Goal: Find specific page/section: Find specific page/section

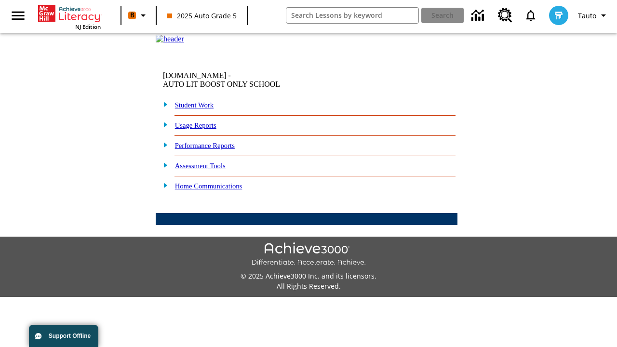
click at [200, 109] on link "Student Work" at bounding box center [194, 105] width 39 height 8
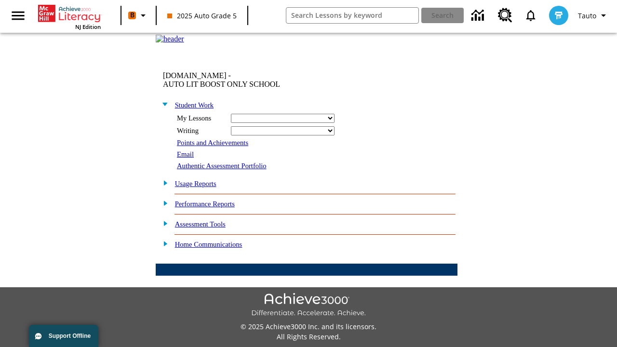
select select "/options/reports/?report_id=24&atype=14&section=2"
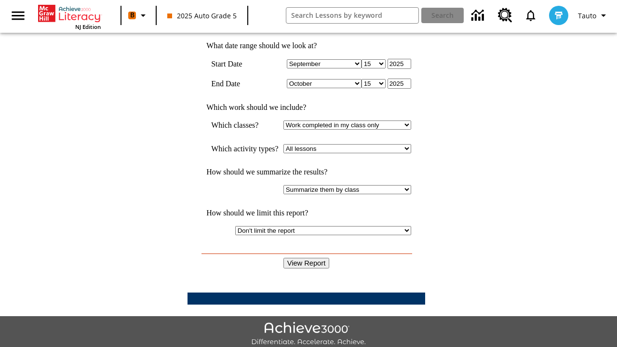
scroll to position [251, 0]
